Goal: Find specific page/section: Find specific page/section

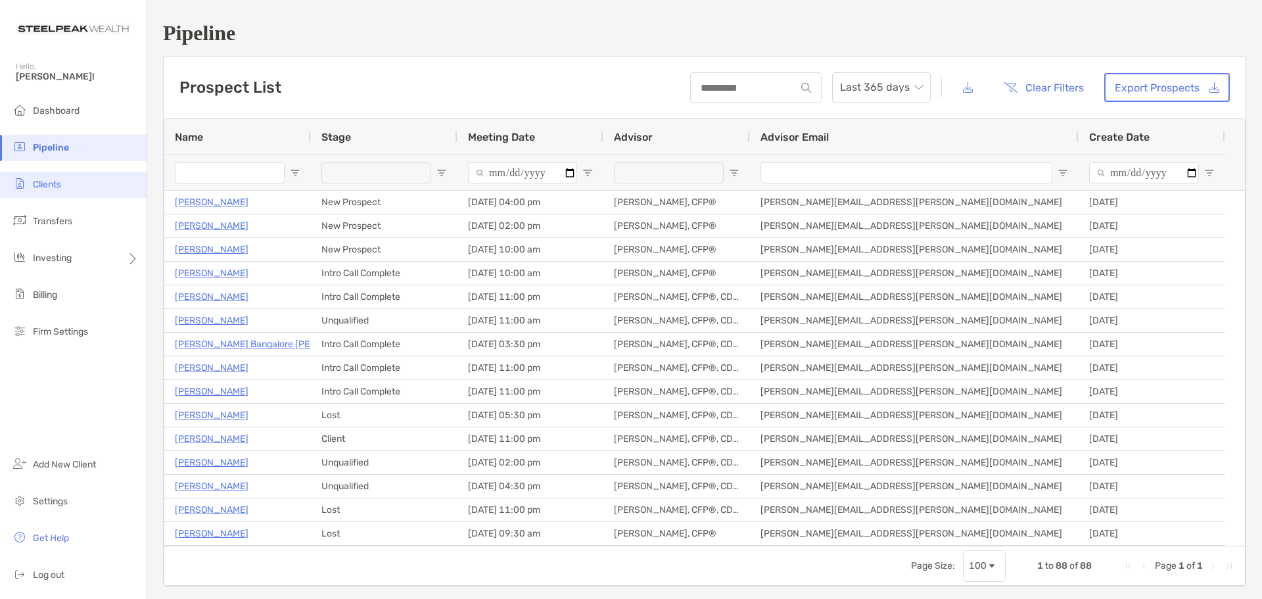
click at [57, 185] on span "Clients" at bounding box center [47, 184] width 28 height 11
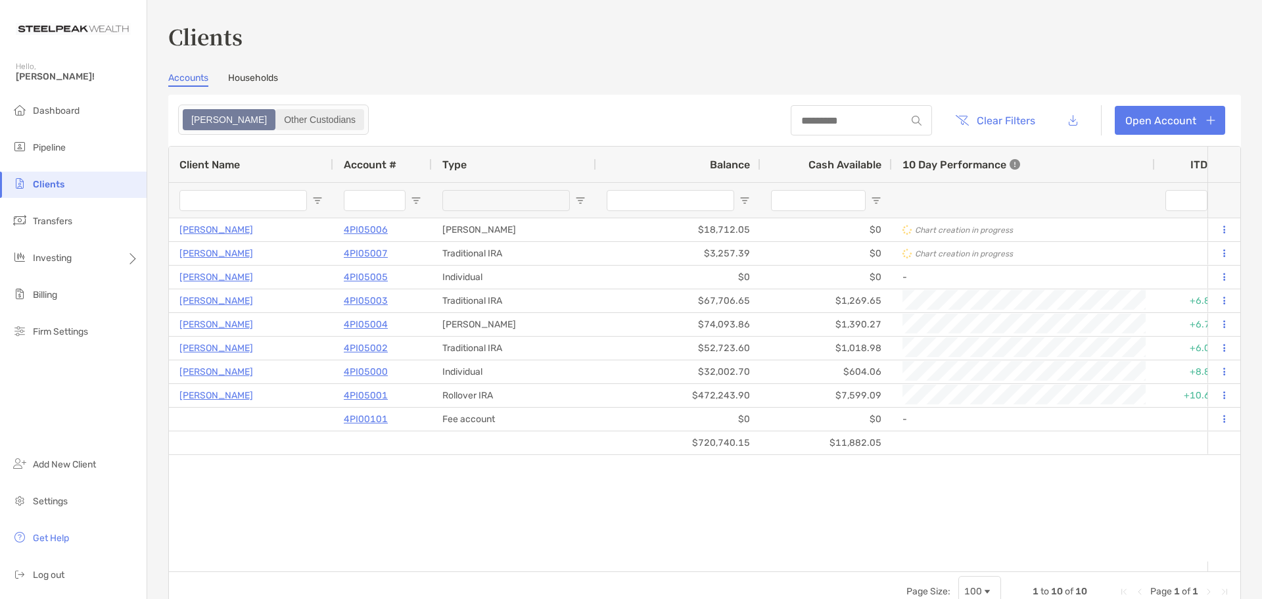
click at [277, 116] on div "Other Custodians" at bounding box center [320, 119] width 86 height 18
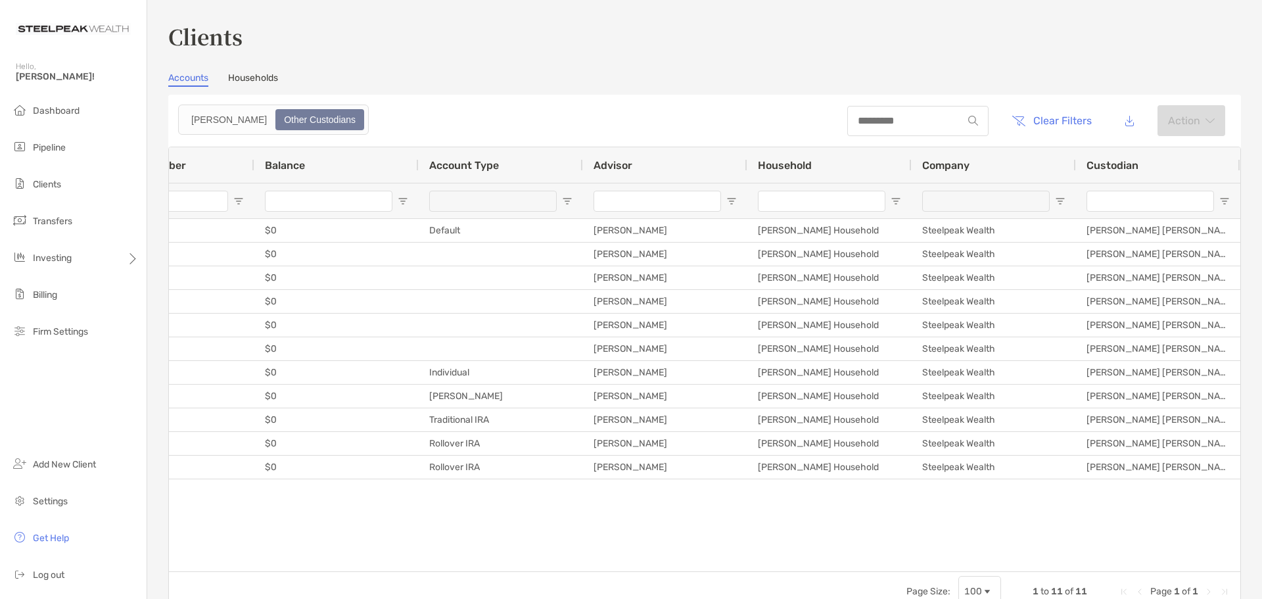
scroll to position [0, 54]
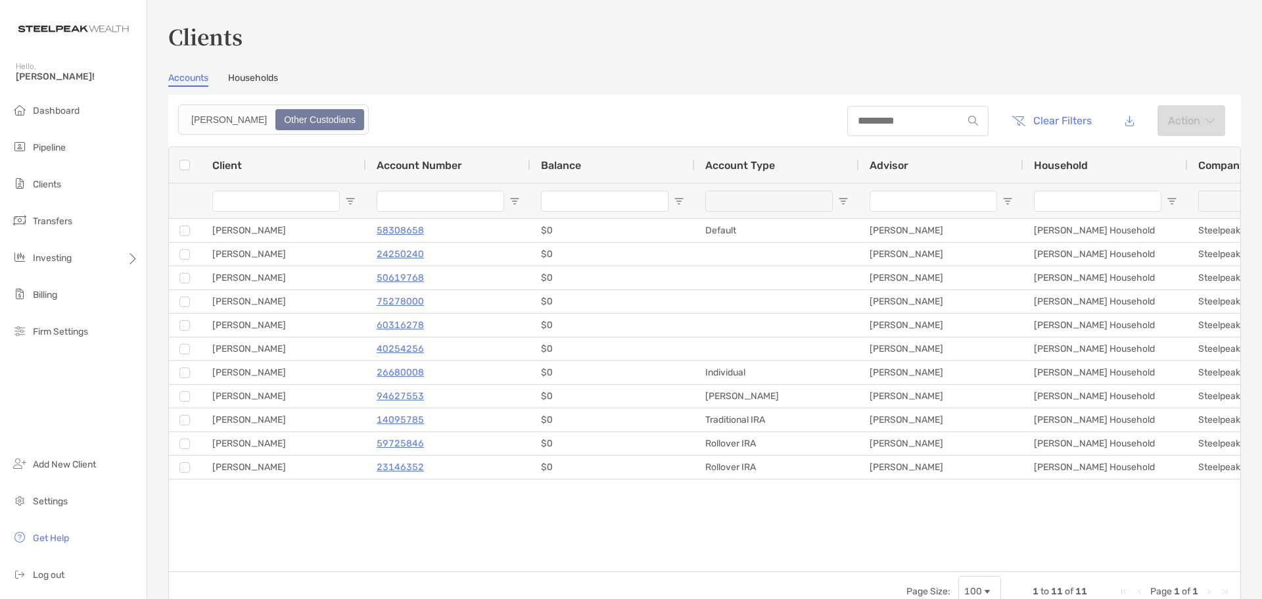
click at [277, 116] on div "Other Custodians" at bounding box center [320, 119] width 86 height 18
click at [250, 78] on link "Households" at bounding box center [253, 79] width 50 height 14
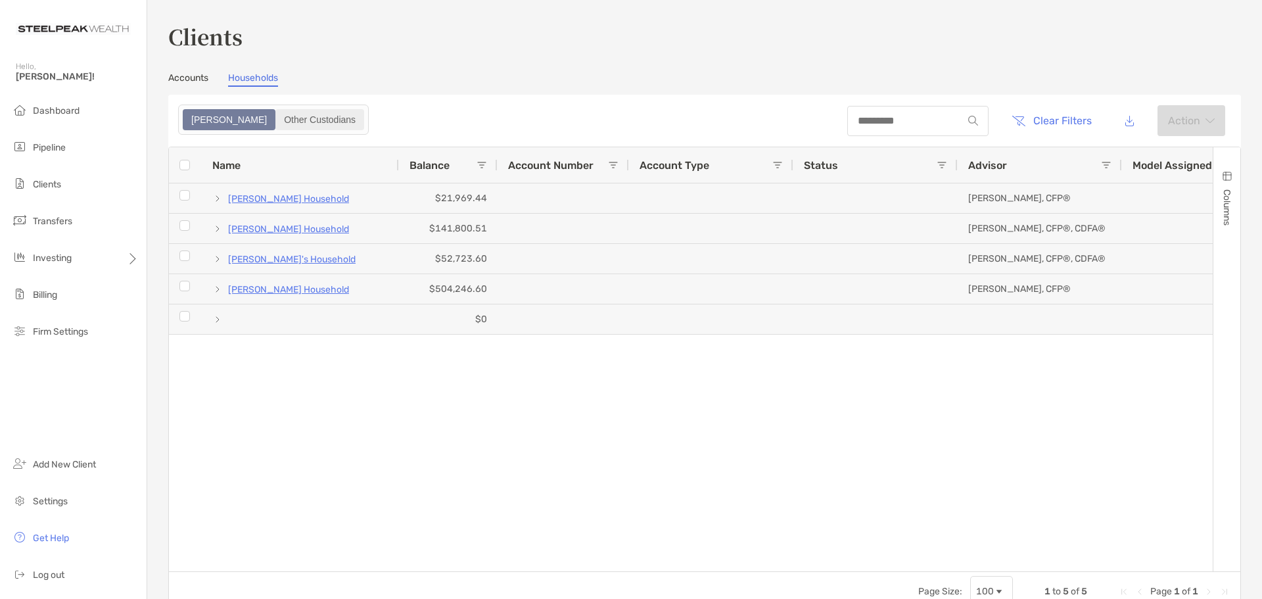
click at [277, 114] on div "Other Custodians" at bounding box center [320, 119] width 86 height 18
